Goal: Find specific page/section: Find specific page/section

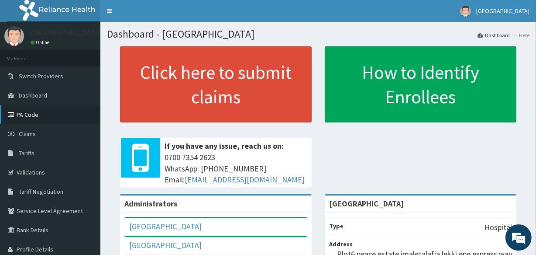
click at [57, 114] on link "PA Code" at bounding box center [50, 114] width 100 height 19
click at [65, 121] on link "PA Code" at bounding box center [50, 114] width 100 height 19
